Goal: Task Accomplishment & Management: Complete application form

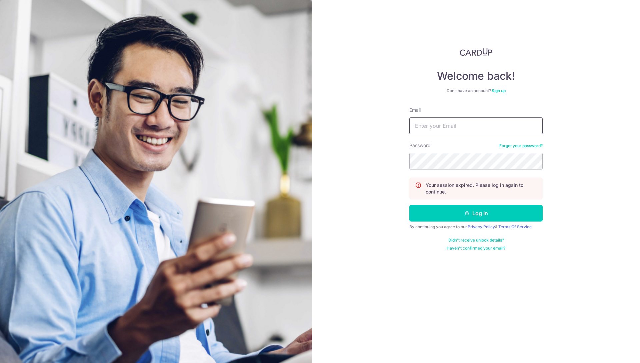
click at [427, 126] on input "Email" at bounding box center [476, 125] width 133 height 17
type input "[PERSON_NAME][EMAIL_ADDRESS][DOMAIN_NAME]"
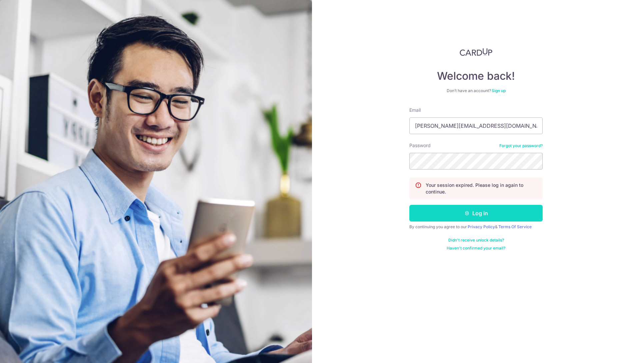
click at [462, 214] on button "Log in" at bounding box center [476, 213] width 133 height 17
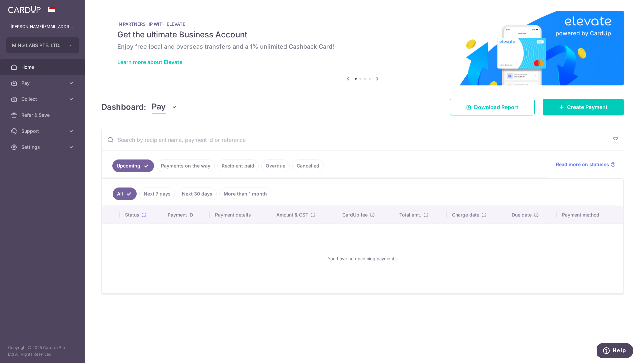
click at [243, 165] on link "Recipient paid" at bounding box center [237, 165] width 41 height 13
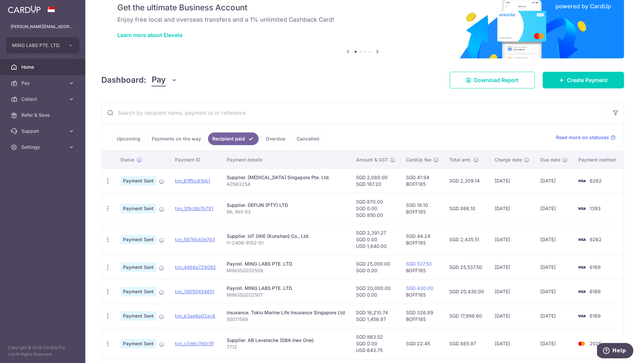
scroll to position [30, 0]
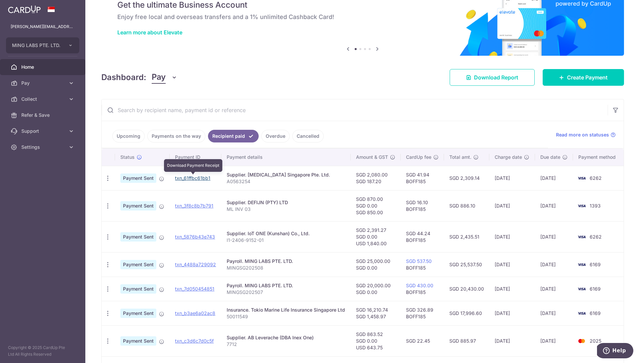
click at [198, 179] on link "txn_61ffbc61bb1" at bounding box center [192, 178] width 35 height 6
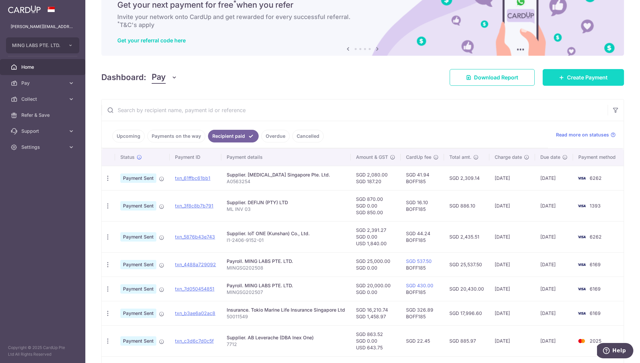
click at [568, 76] on span "Create Payment" at bounding box center [587, 77] width 41 height 8
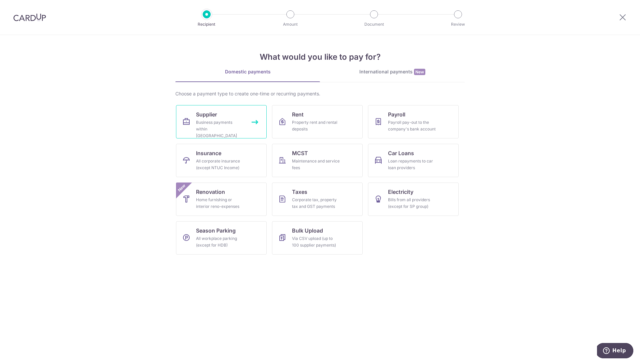
click at [226, 119] on div "Business payments within Singapore" at bounding box center [220, 129] width 48 height 20
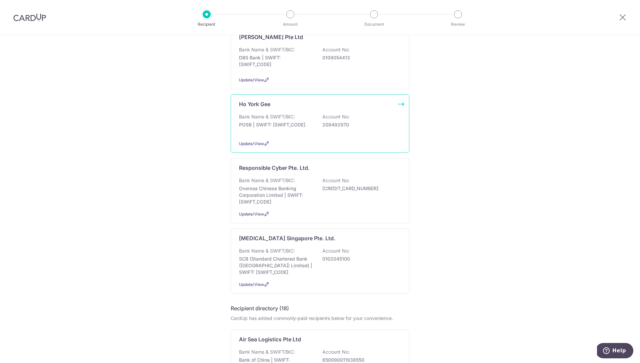
scroll to position [257, 0]
click at [301, 247] on div "Bank Name & SWIFT/BIC: SCB (Standard Chartered Bank (Singapore) Limited) | SWIF…" at bounding box center [320, 261] width 162 height 28
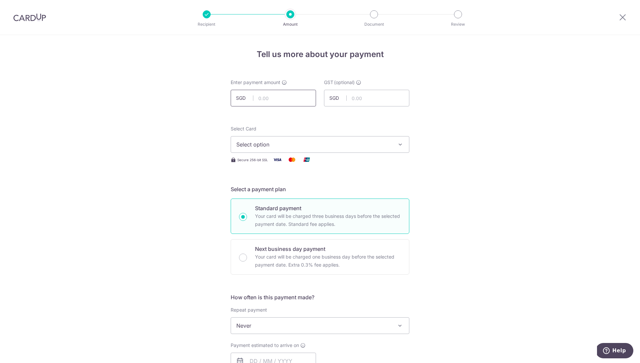
click at [274, 95] on input "text" at bounding box center [273, 98] width 85 height 17
click at [279, 101] on input "text" at bounding box center [273, 98] width 85 height 17
type input "2,054.00"
click at [355, 95] on input "text" at bounding box center [366, 98] width 85 height 17
paste input "184.86"
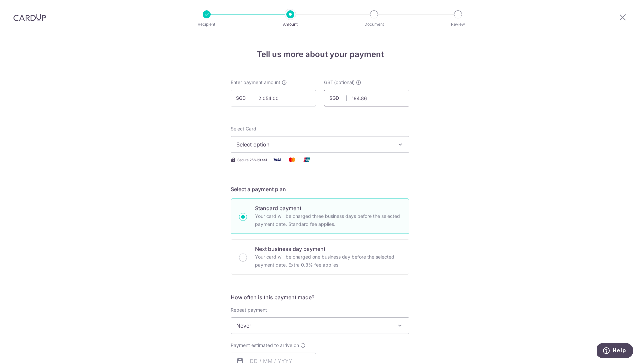
type input "184.86"
click at [349, 114] on form "Enter payment amount SGD 2,054.00 2054.00 GST (optional) SGD 184.86 184.86 Sele…" at bounding box center [320, 365] width 179 height 573
click at [291, 139] on button "Select option" at bounding box center [320, 144] width 179 height 17
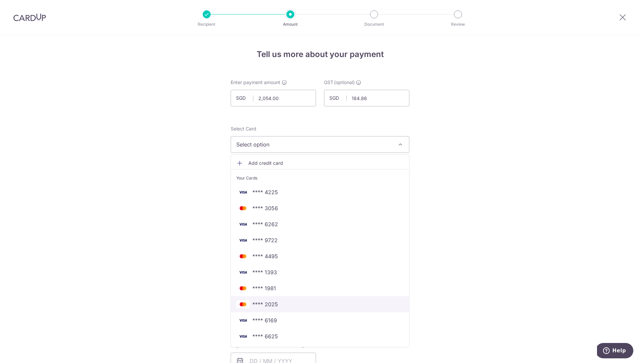
click at [279, 303] on span "**** 2025" at bounding box center [319, 304] width 167 height 8
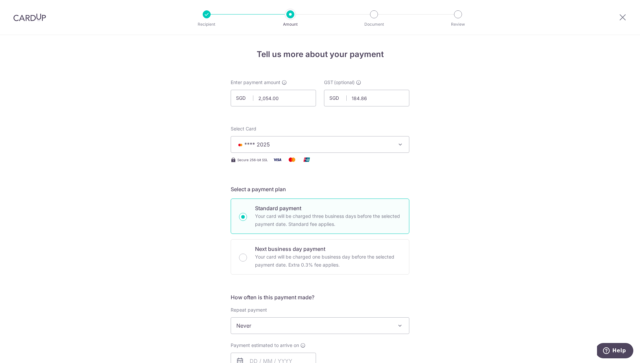
click at [209, 188] on div "Tell us more about your payment Enter payment amount SGD 2,054.00 2054.00 GST (…" at bounding box center [320, 359] width 640 height 648
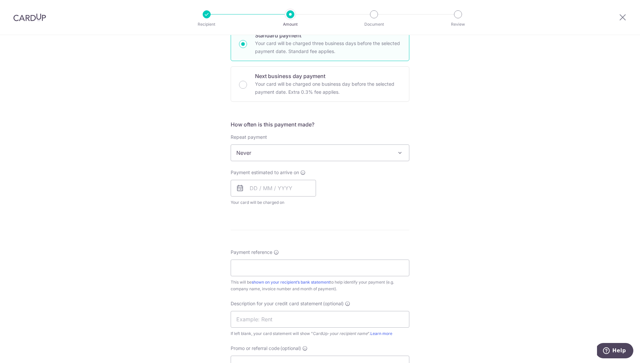
scroll to position [177, 0]
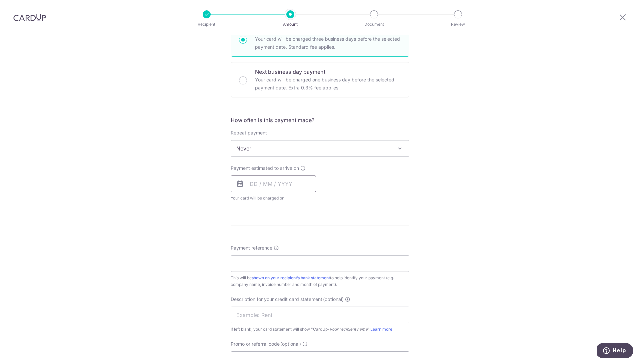
click at [268, 182] on input "text" at bounding box center [273, 183] width 85 height 17
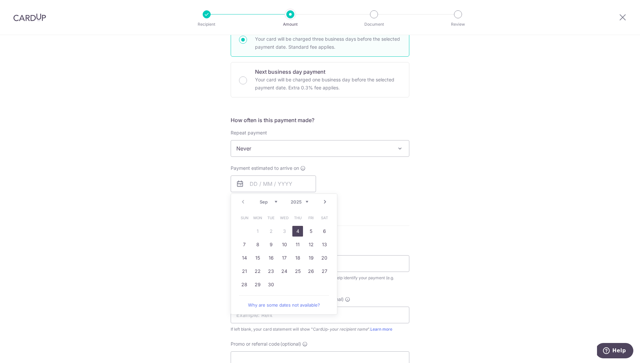
click at [295, 231] on link "4" at bounding box center [297, 231] width 11 height 11
type input "04/09/2025"
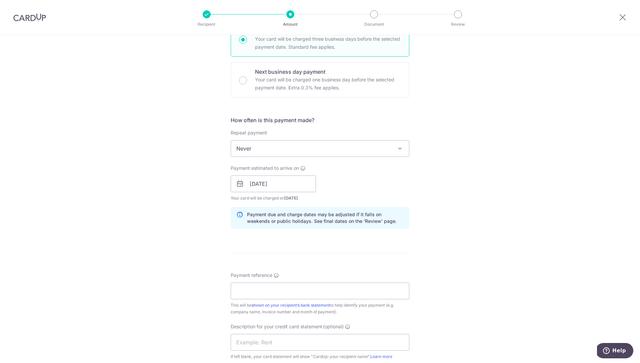
click at [215, 193] on div "Tell us more about your payment Enter payment amount SGD 2,054.00 2054.00 GST (…" at bounding box center [320, 195] width 640 height 675
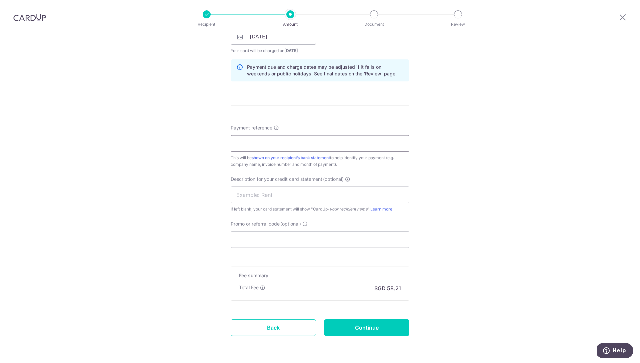
click at [263, 146] on input "Payment reference" at bounding box center [320, 143] width 179 height 17
click at [271, 146] on input "Payment reference" at bounding box center [320, 143] width 179 height 17
type input "A0563106"
click at [255, 239] on input "Promo or referral code (optional)" at bounding box center [320, 239] width 179 height 17
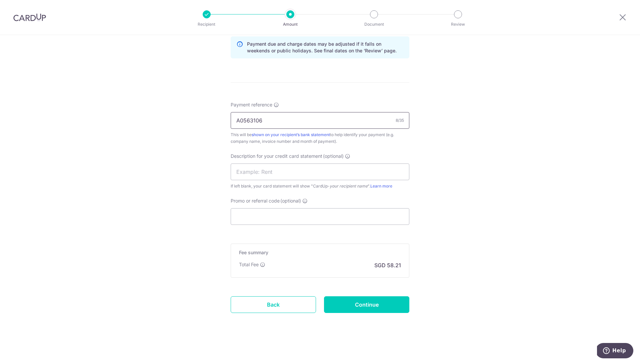
click at [272, 123] on input "A0563106" at bounding box center [320, 120] width 179 height 17
click at [349, 304] on input "Continue" at bounding box center [366, 304] width 85 height 17
type input "Create Schedule"
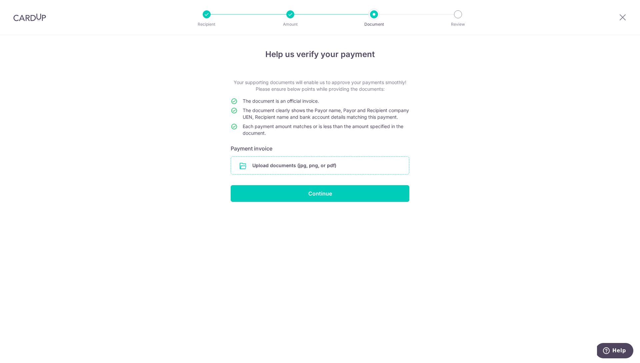
click at [300, 172] on input "file" at bounding box center [320, 165] width 178 height 17
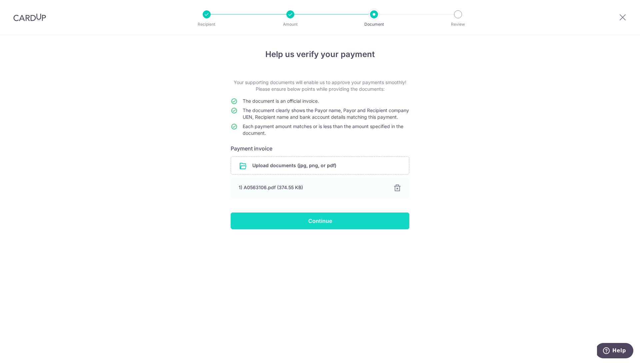
click at [340, 225] on input "Continue" at bounding box center [320, 220] width 179 height 17
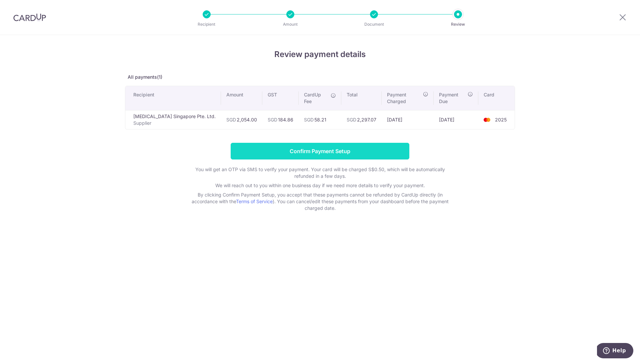
click at [324, 145] on input "Confirm Payment Setup" at bounding box center [320, 151] width 179 height 17
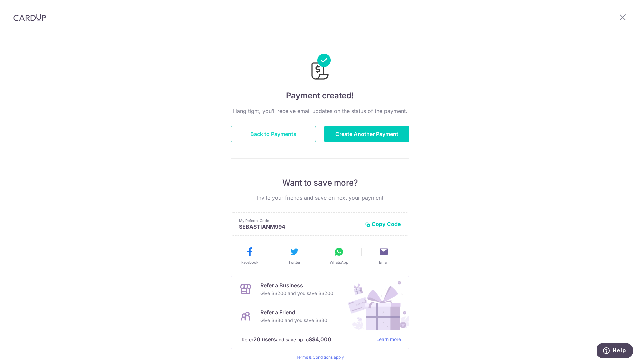
click at [275, 136] on button "Back to Payments" at bounding box center [273, 134] width 85 height 17
